Goal: Task Accomplishment & Management: Manage account settings

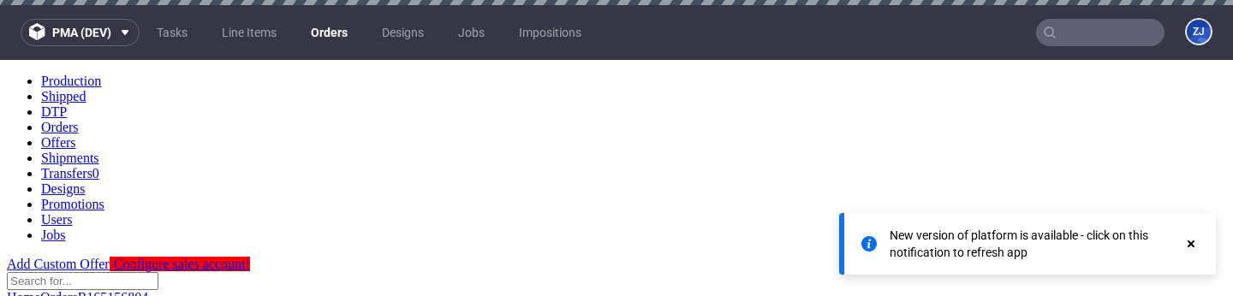
scroll to position [375, 0]
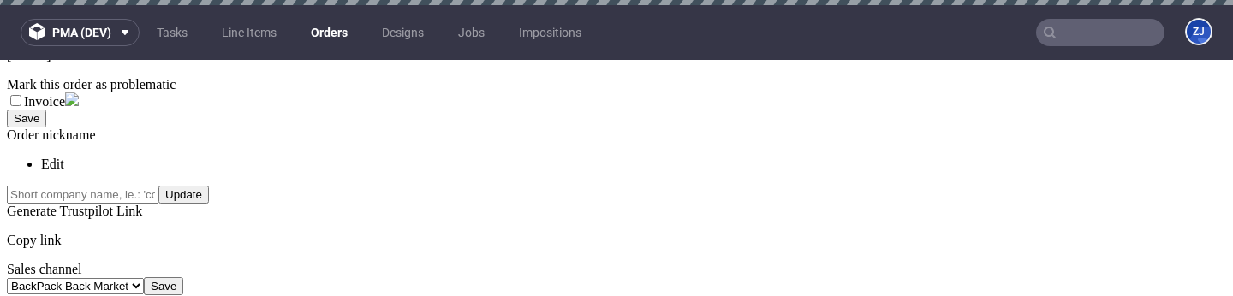
scroll to position [774, 0]
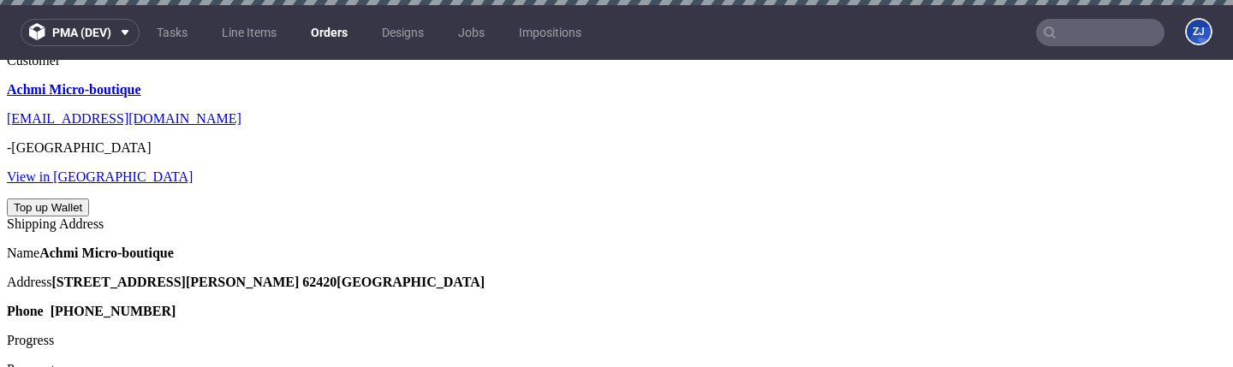
scroll to position [703, 0]
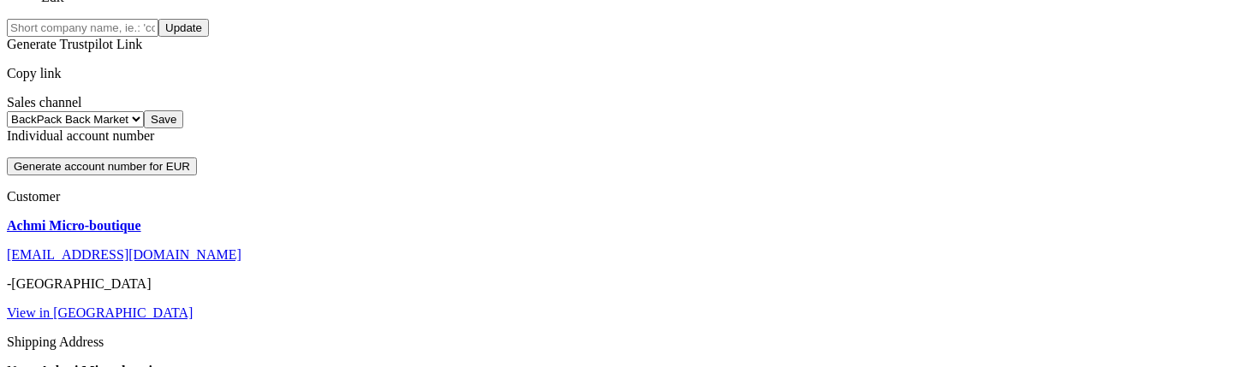
scroll to position [695, 0]
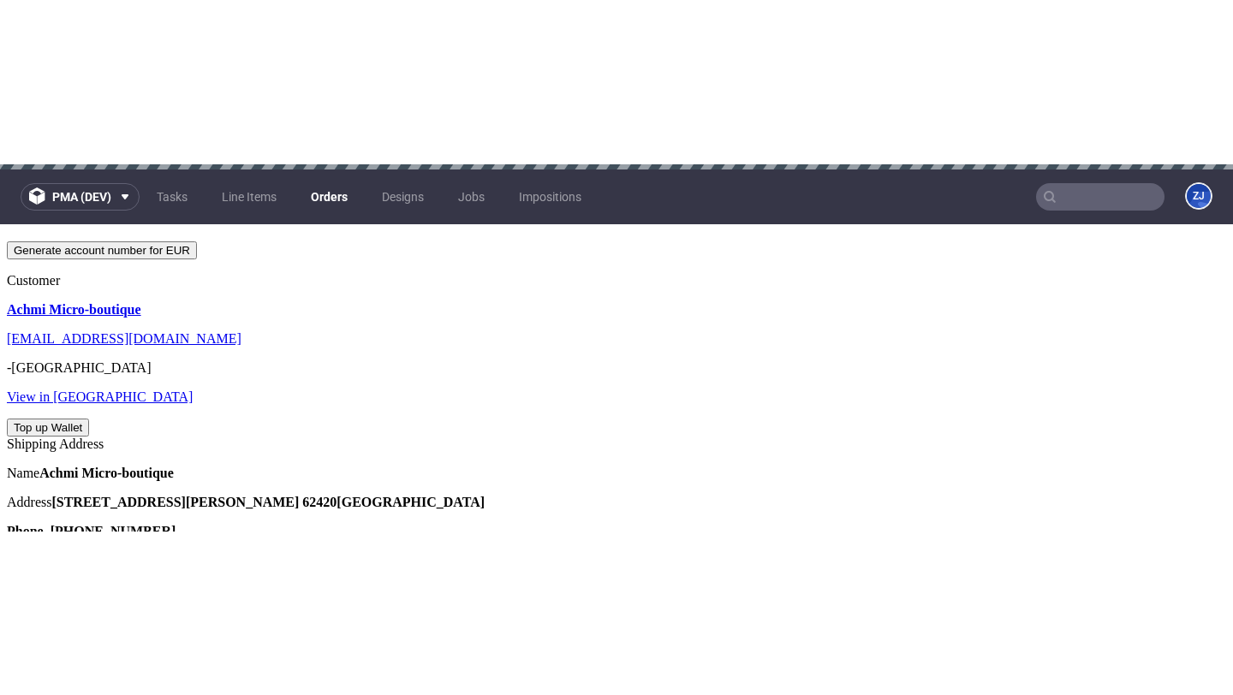
scroll to position [703, 0]
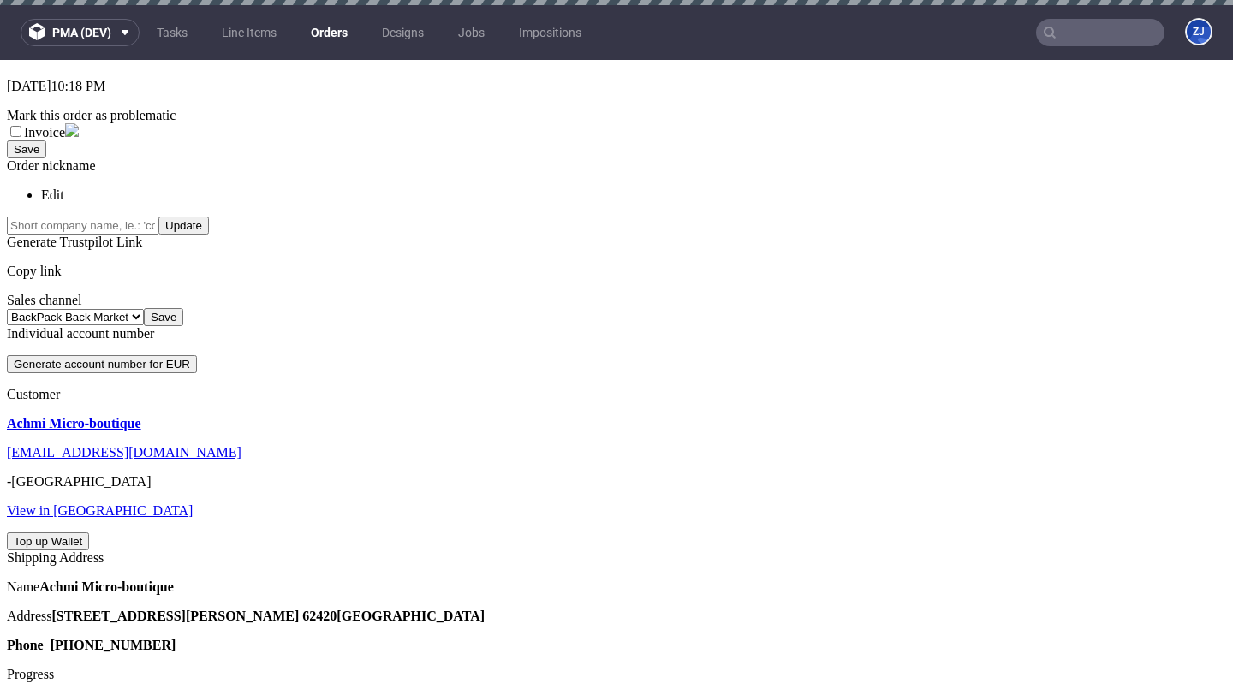
scroll to position [3, 0]
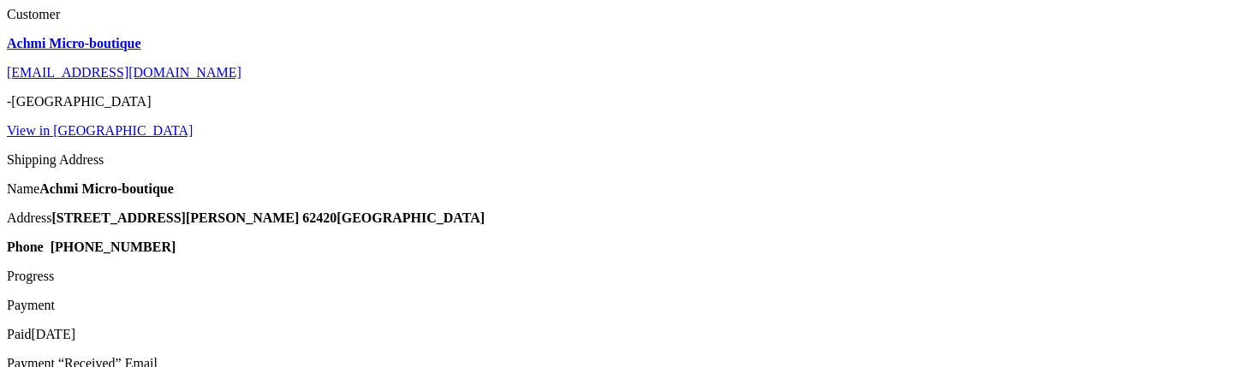
scroll to position [695, 0]
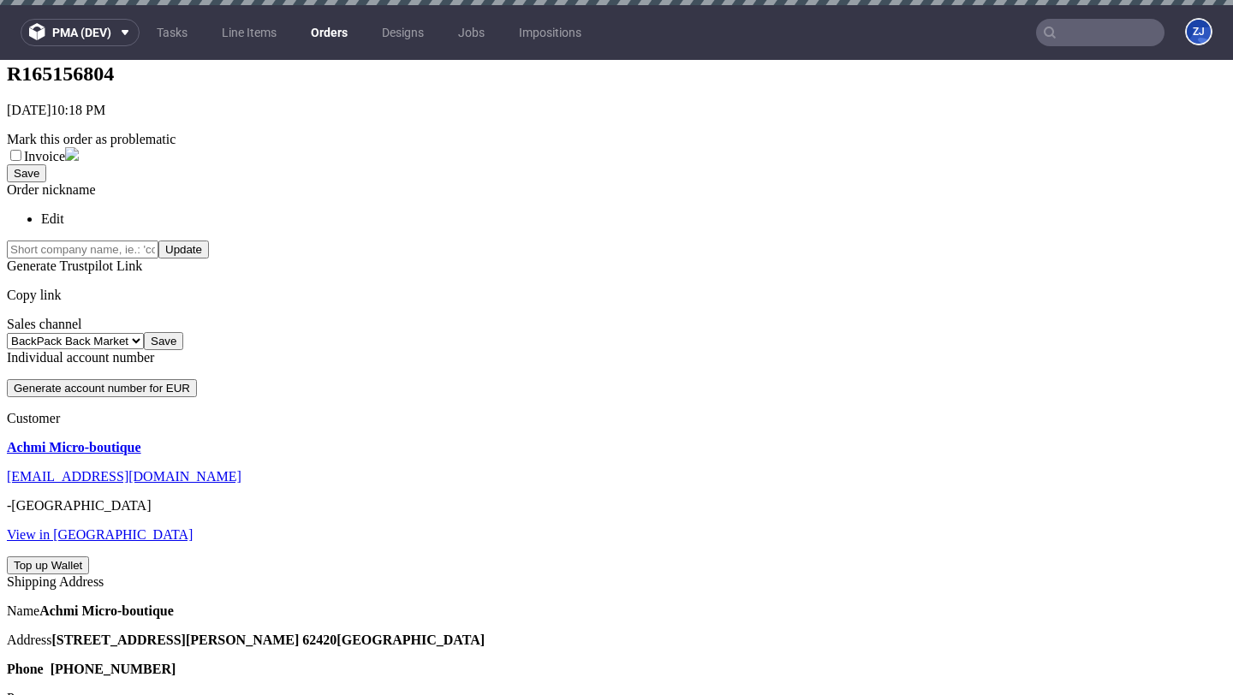
scroll to position [375, 0]
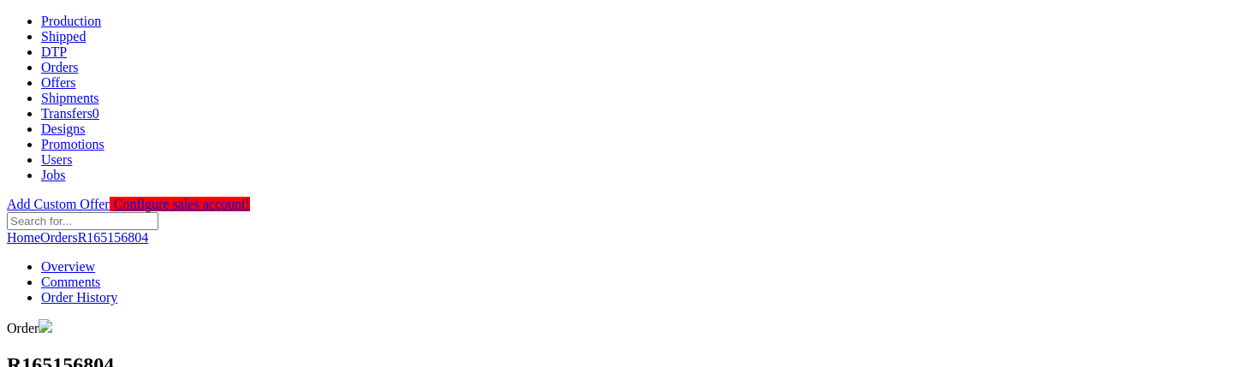
scroll to position [695, 0]
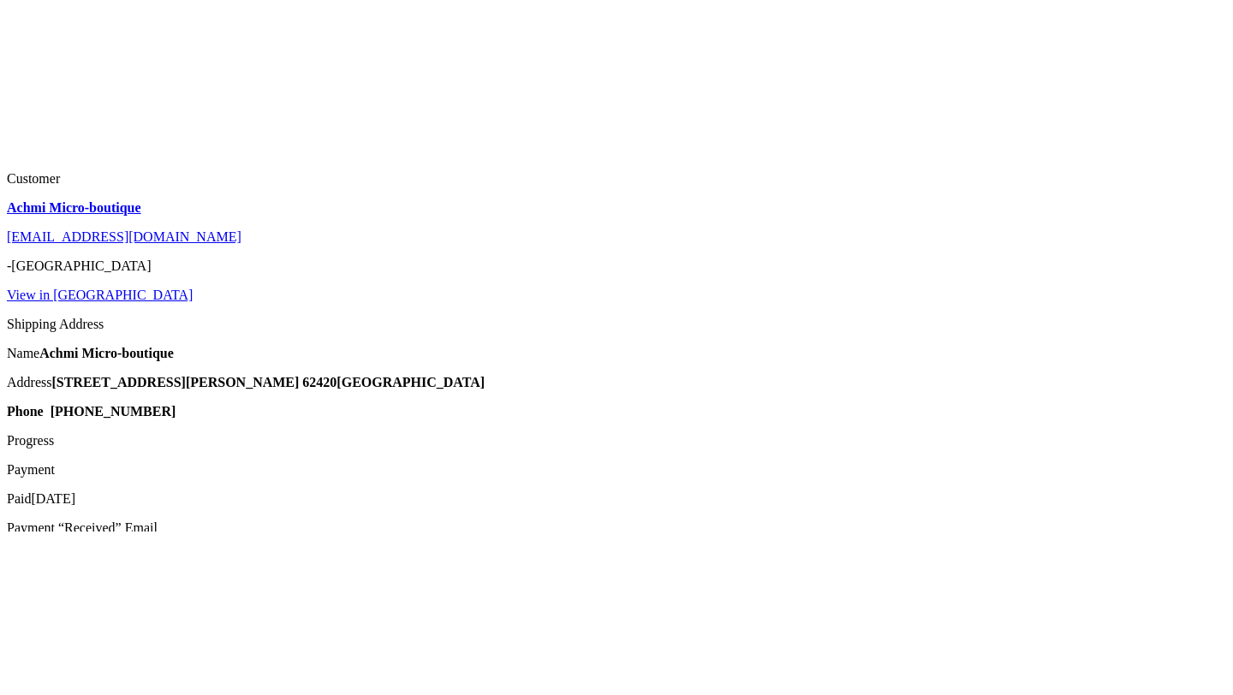
scroll to position [367, 0]
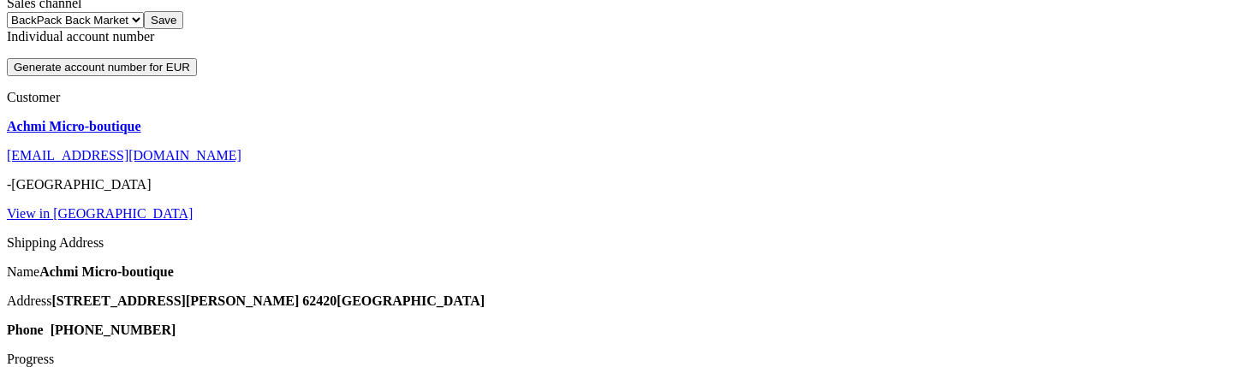
scroll to position [695, 0]
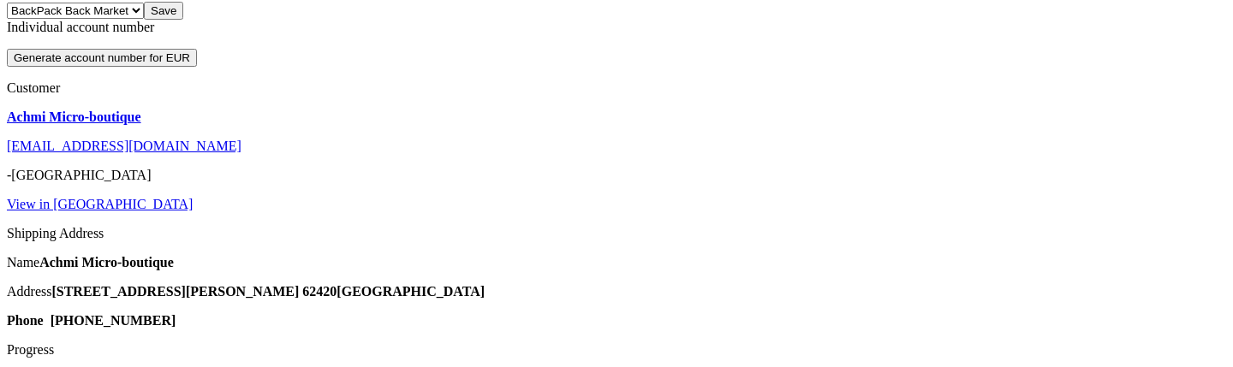
scroll to position [695, 0]
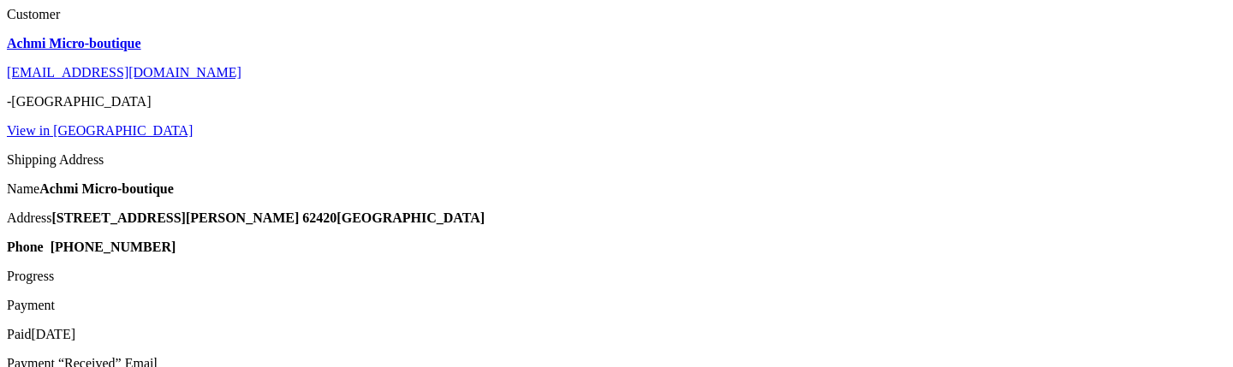
type input "11"
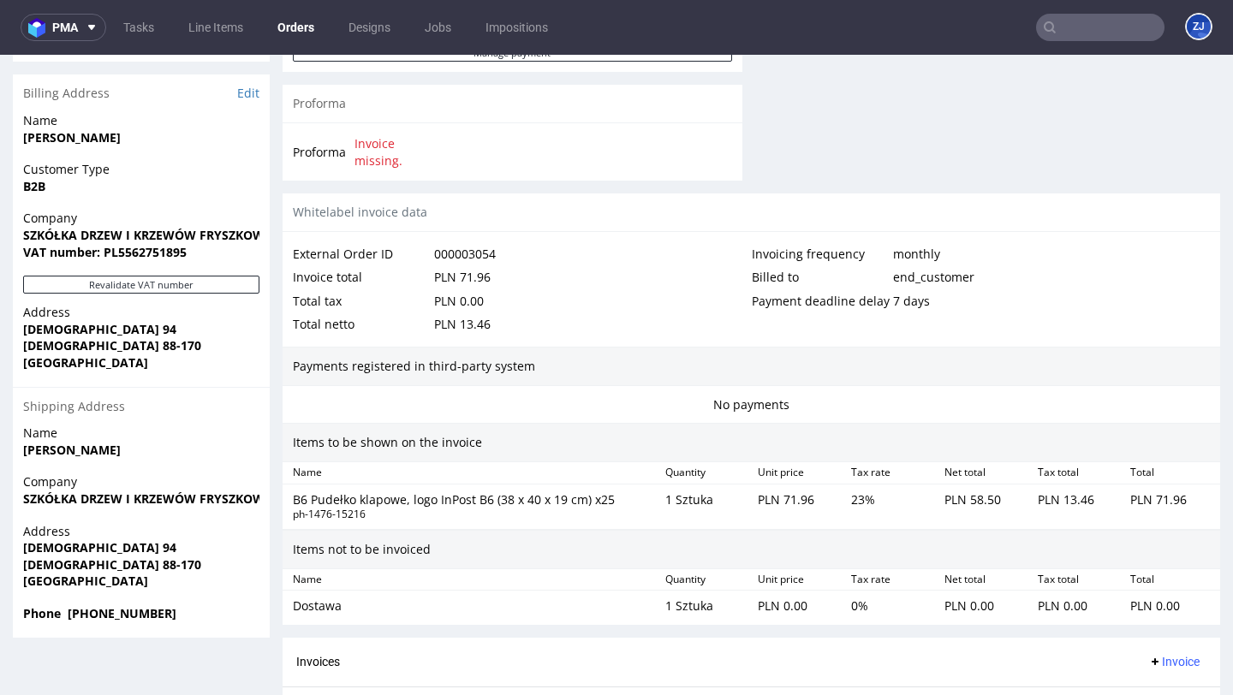
scroll to position [961, 0]
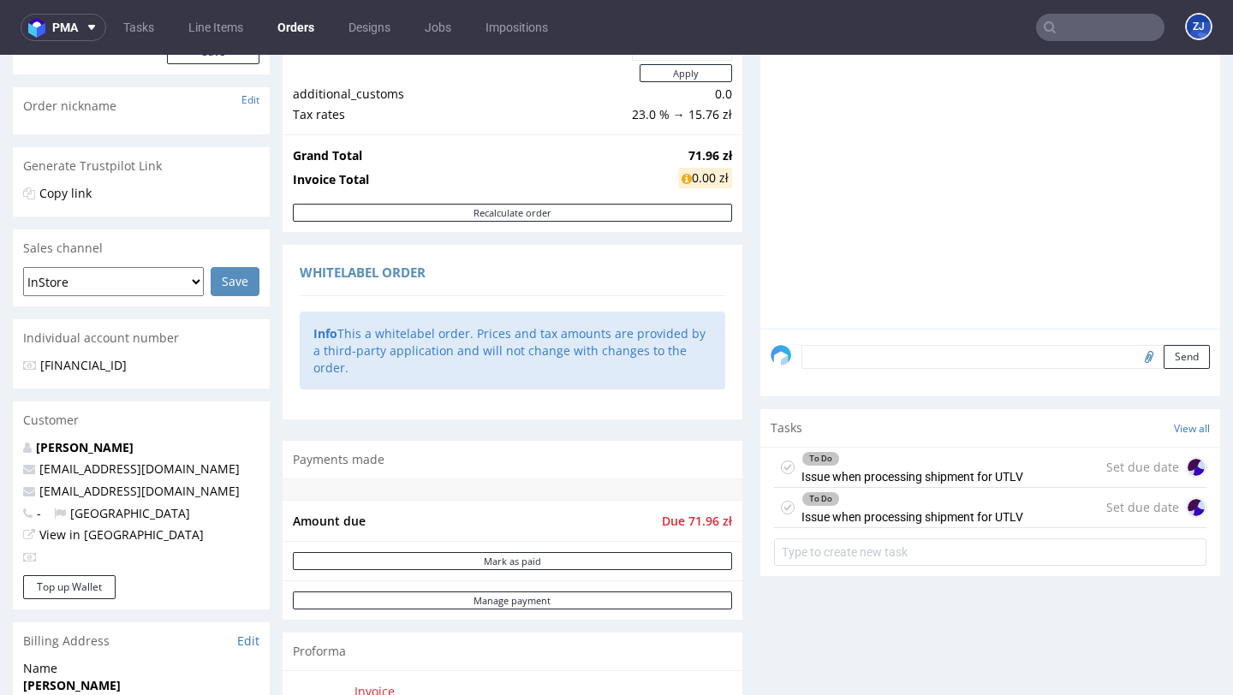
scroll to position [457, 0]
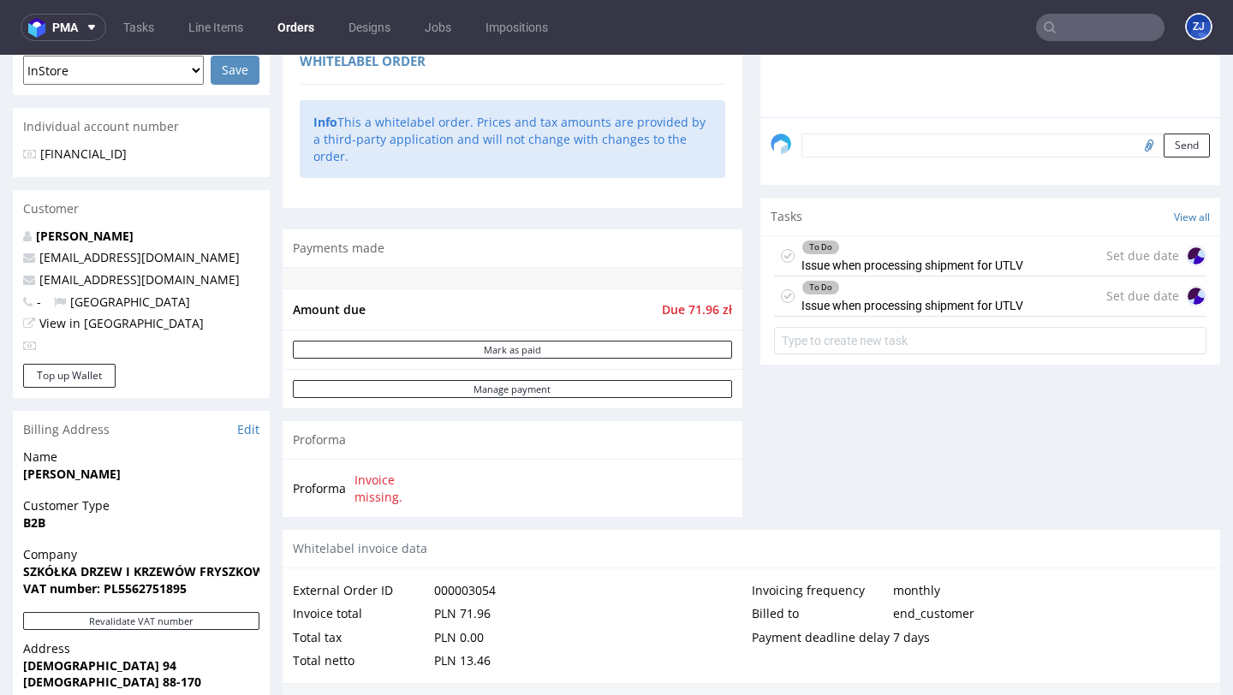
click at [933, 276] on div "To Do Issue when processing shipment for UTLV" at bounding box center [912, 255] width 222 height 39
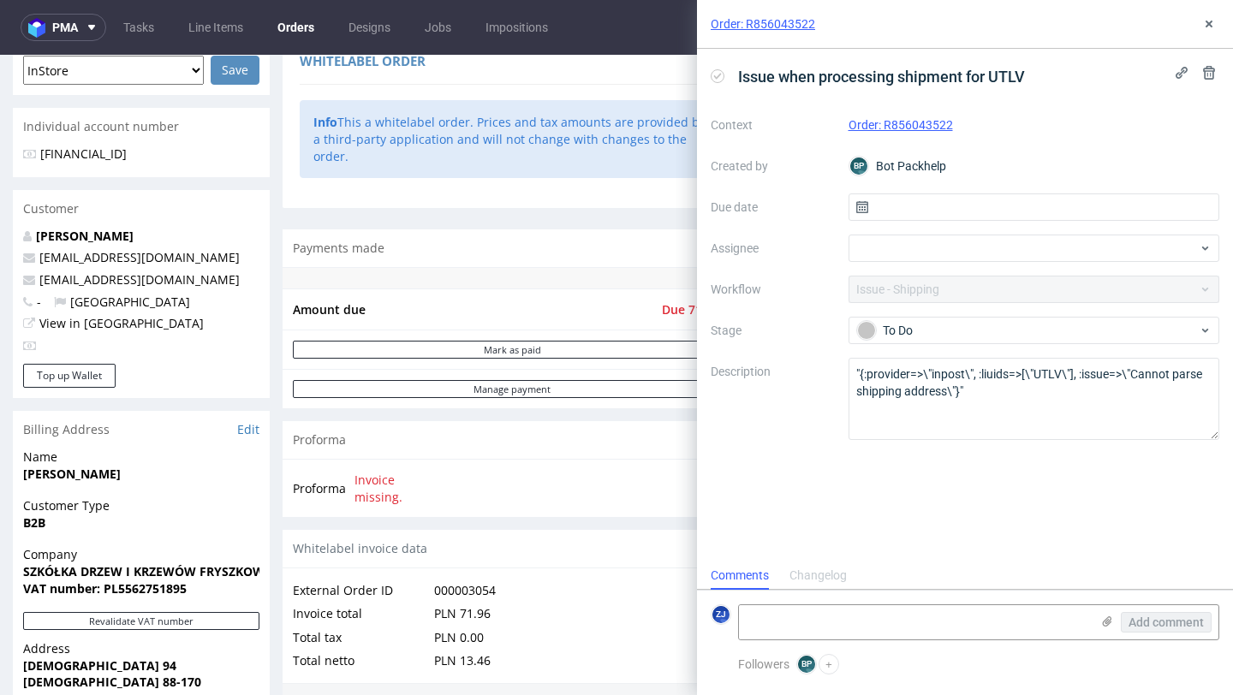
scroll to position [14, 0]
click at [1208, 24] on use at bounding box center [1208, 24] width 7 height 7
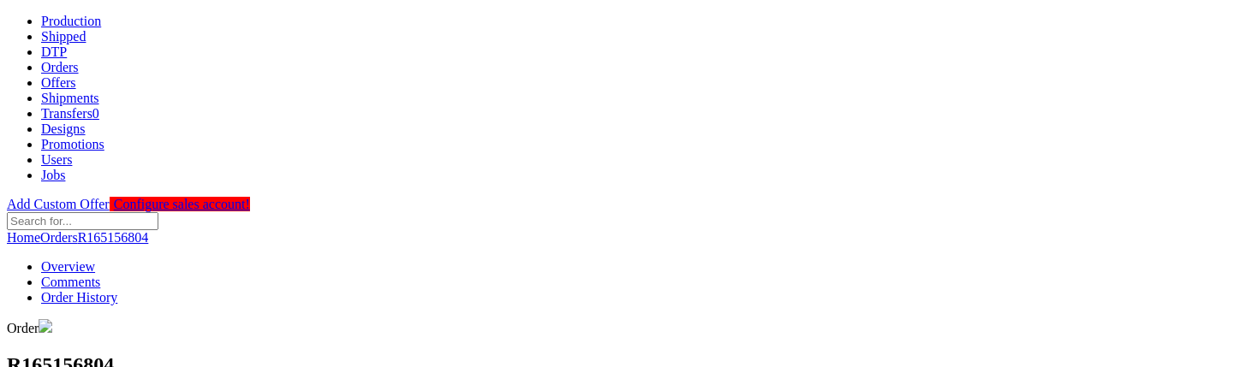
scroll to position [695, 0]
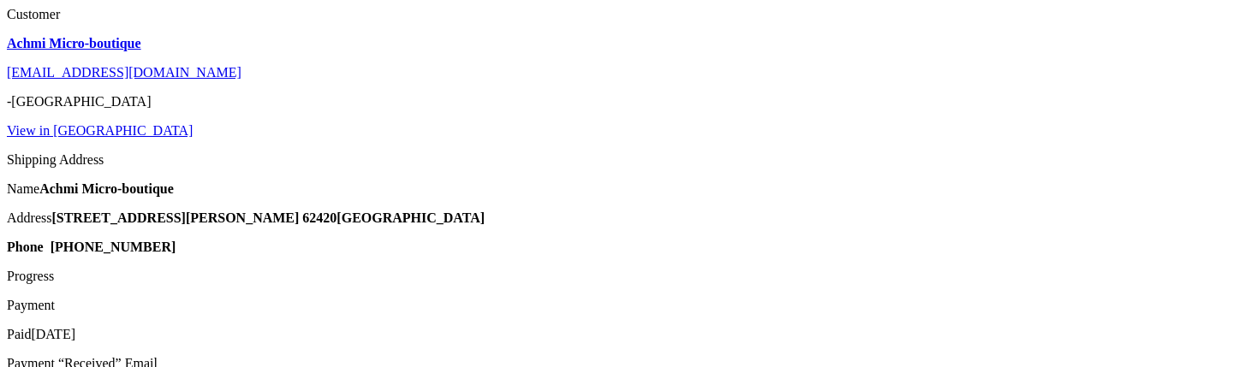
drag, startPoint x: 295, startPoint y: 303, endPoint x: 336, endPoint y: 303, distance: 41.1
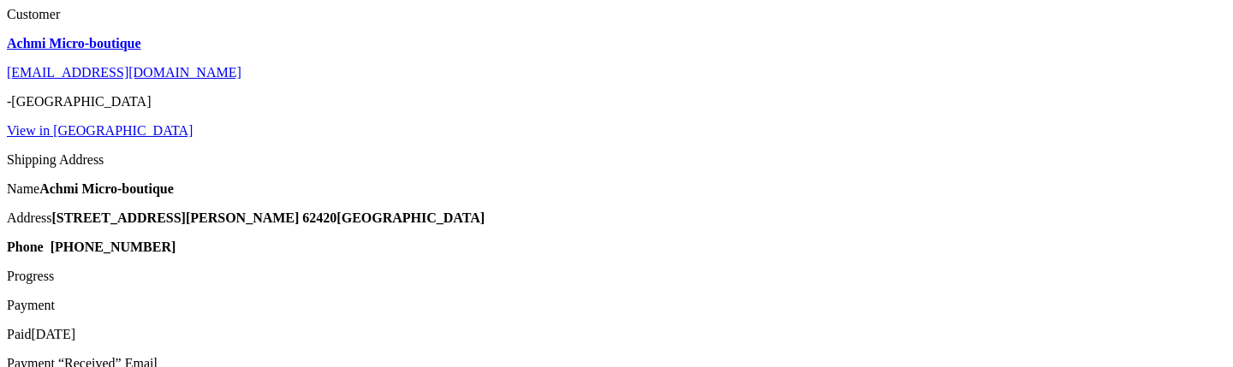
type input "11"
type input "12"
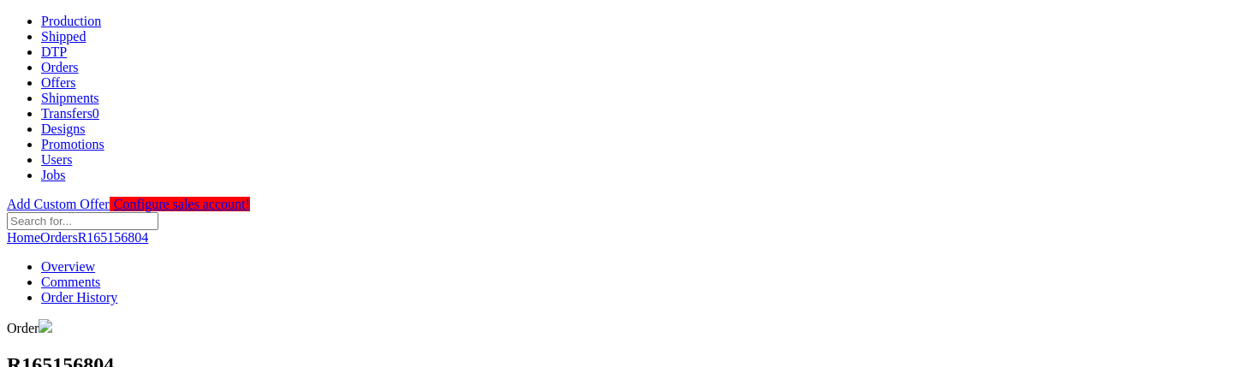
scroll to position [695, 0]
